Goal: Information Seeking & Learning: Learn about a topic

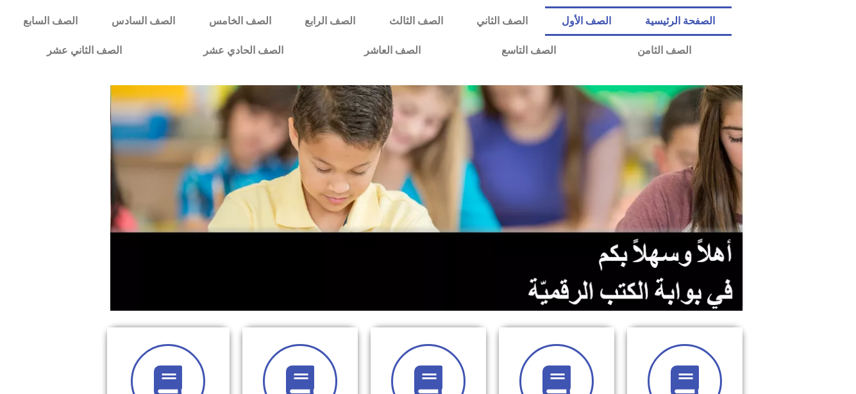
click at [615, 14] on link "الصف الأول" at bounding box center [586, 20] width 83 height 29
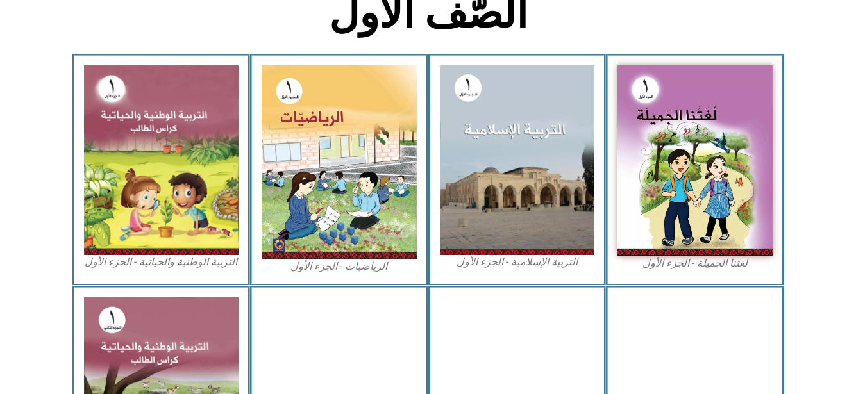
scroll to position [467, 0]
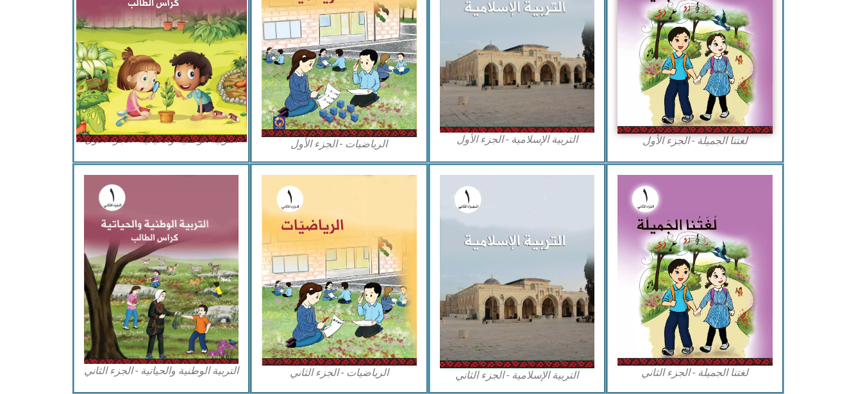
click at [169, 96] on img at bounding box center [161, 37] width 171 height 208
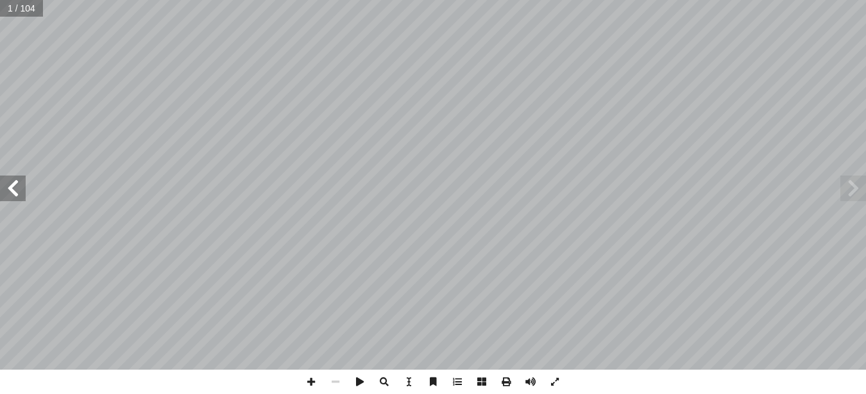
click at [21, 187] on span at bounding box center [13, 189] width 26 height 26
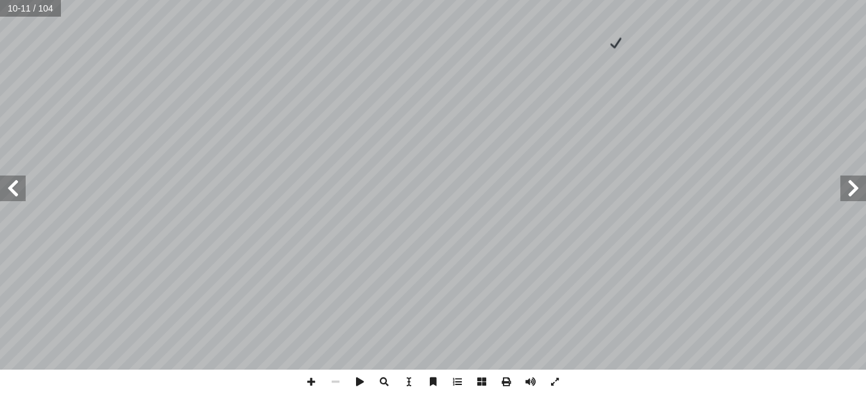
click at [11, 189] on span at bounding box center [13, 189] width 26 height 26
click at [12, 188] on span at bounding box center [13, 189] width 26 height 26
click at [21, 193] on span at bounding box center [13, 189] width 26 height 26
click at [308, 375] on span at bounding box center [311, 382] width 24 height 24
click at [6, 188] on span at bounding box center [13, 189] width 26 height 26
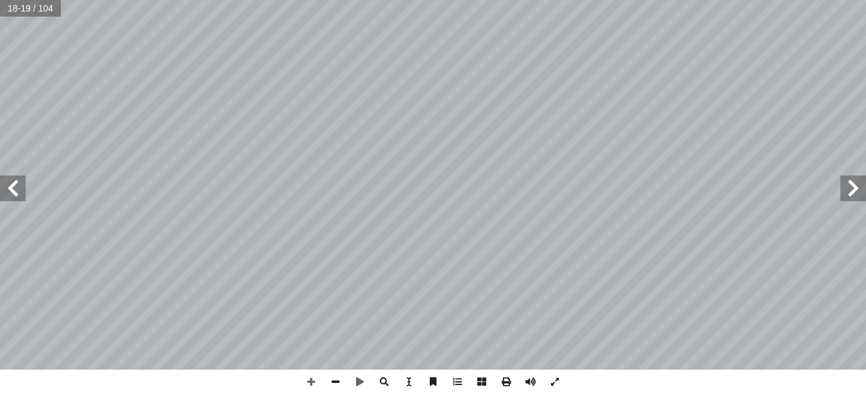
click at [336, 385] on span at bounding box center [335, 382] width 24 height 24
click at [14, 187] on span at bounding box center [13, 189] width 26 height 26
click at [2, 198] on span at bounding box center [13, 189] width 26 height 26
